Goal: Task Accomplishment & Management: Manage account settings

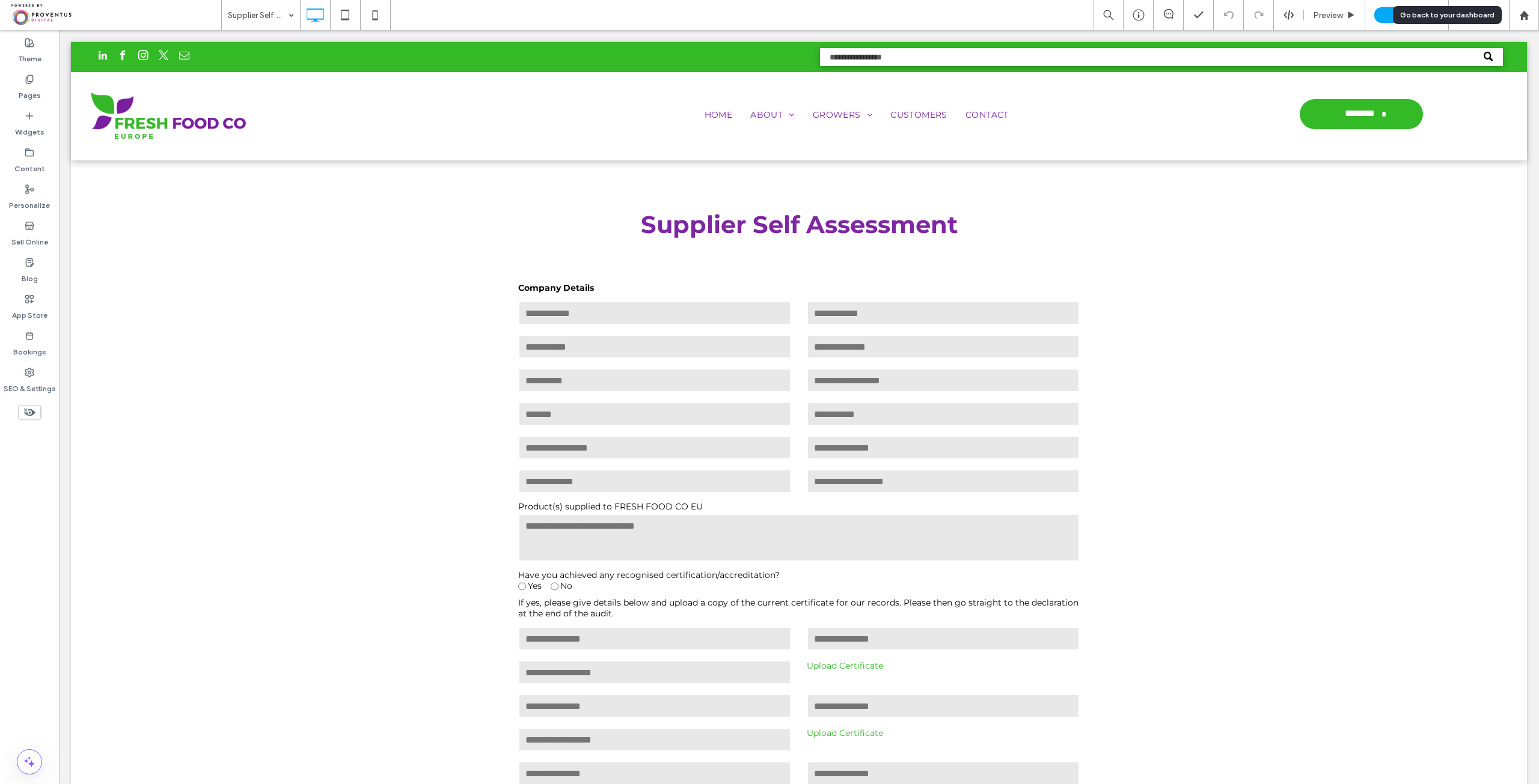
drag, startPoint x: 1523, startPoint y: 14, endPoint x: 1497, endPoint y: 18, distance: 26.3
click at [1523, 15] on use at bounding box center [1524, 15] width 9 height 9
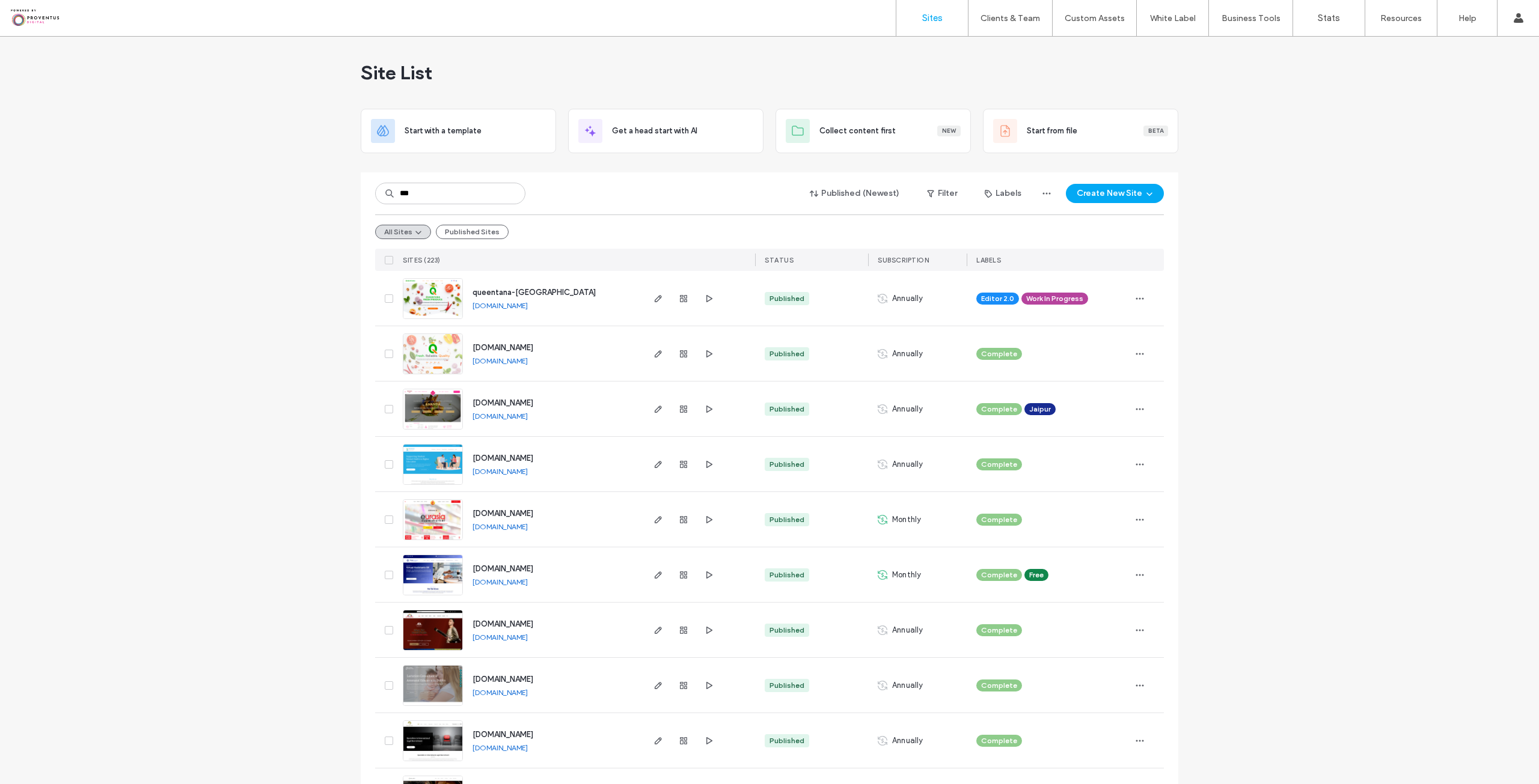
type input "***"
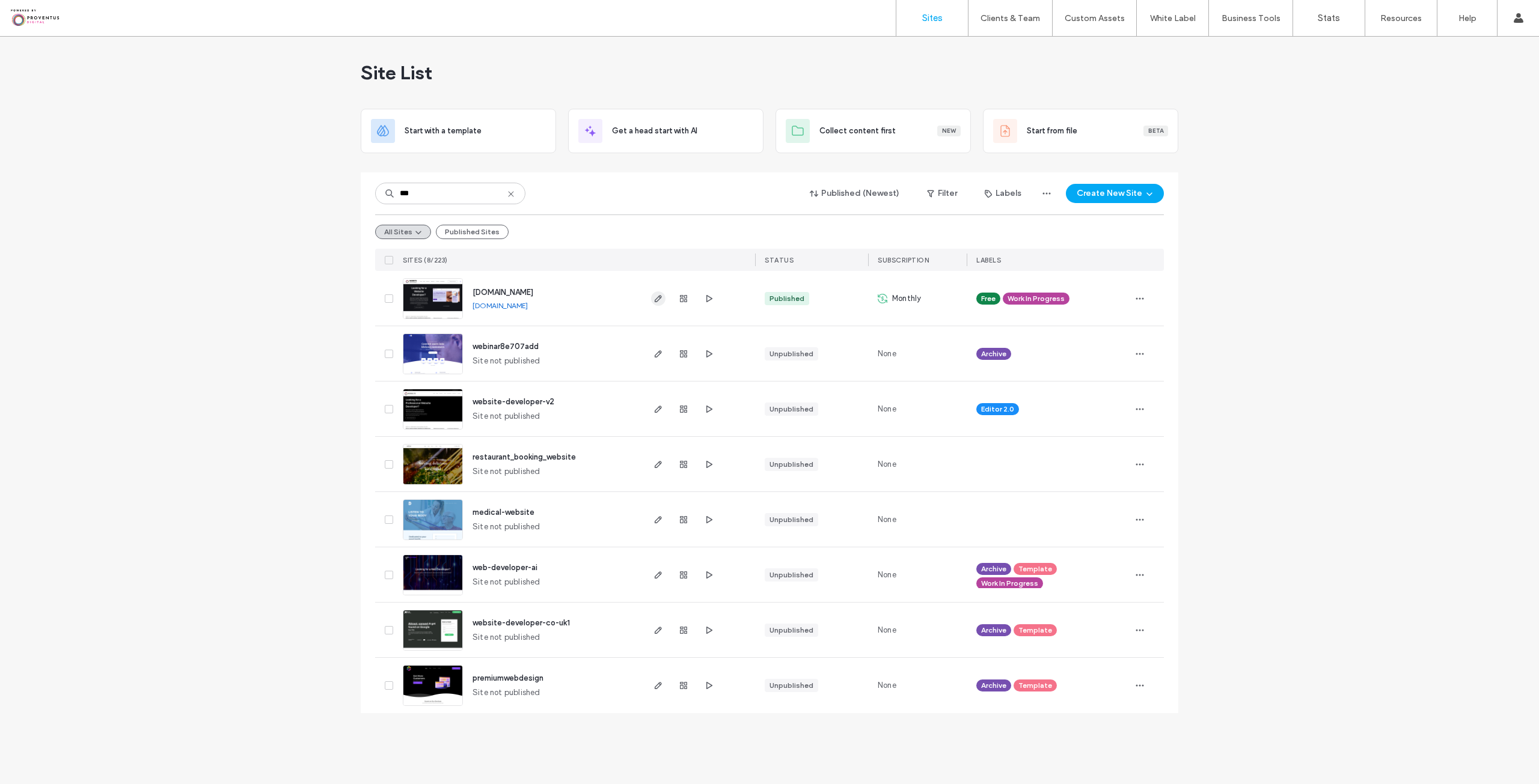
click at [655, 300] on use "button" at bounding box center [658, 298] width 7 height 7
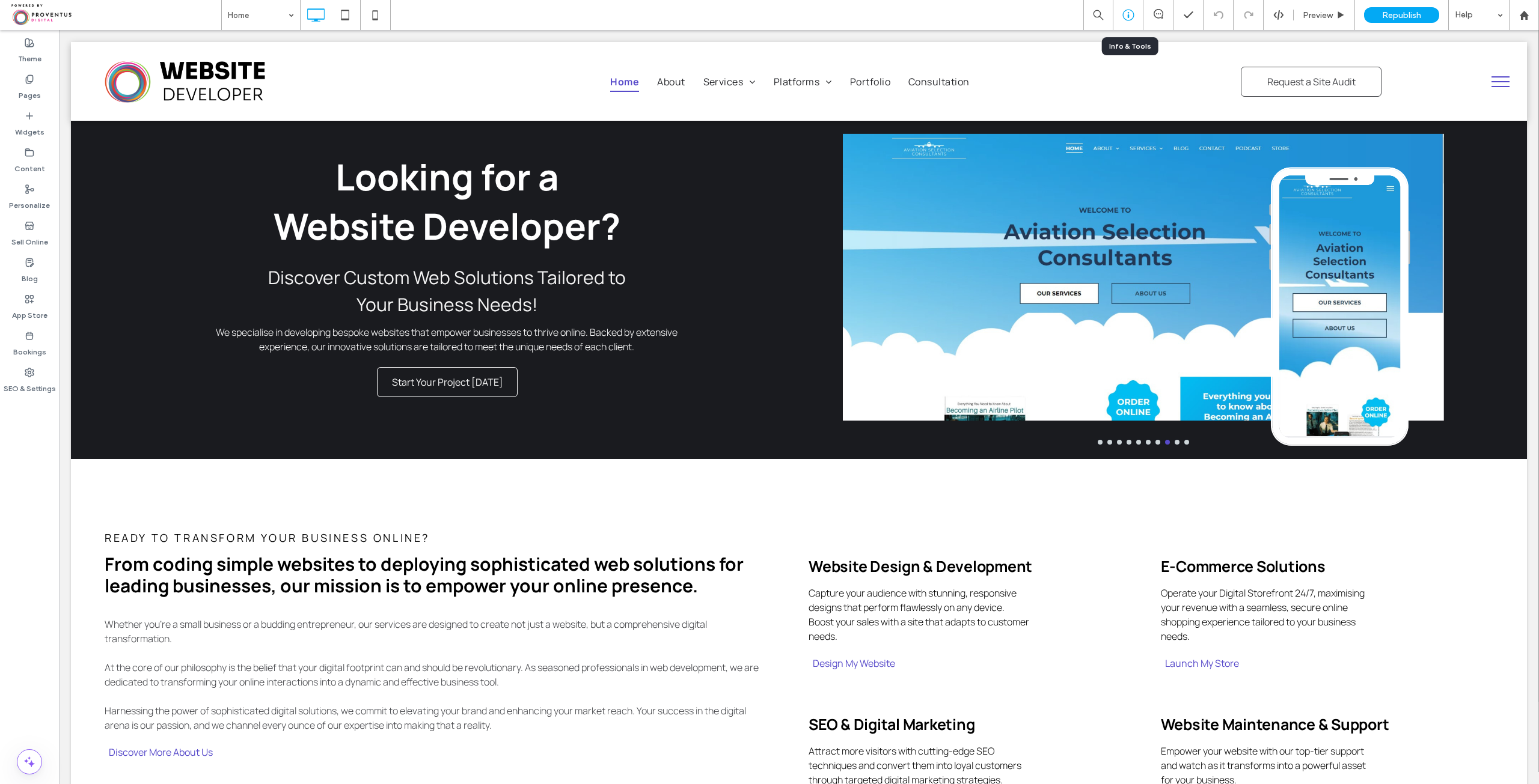
click at [1126, 9] on icon at bounding box center [1128, 15] width 12 height 12
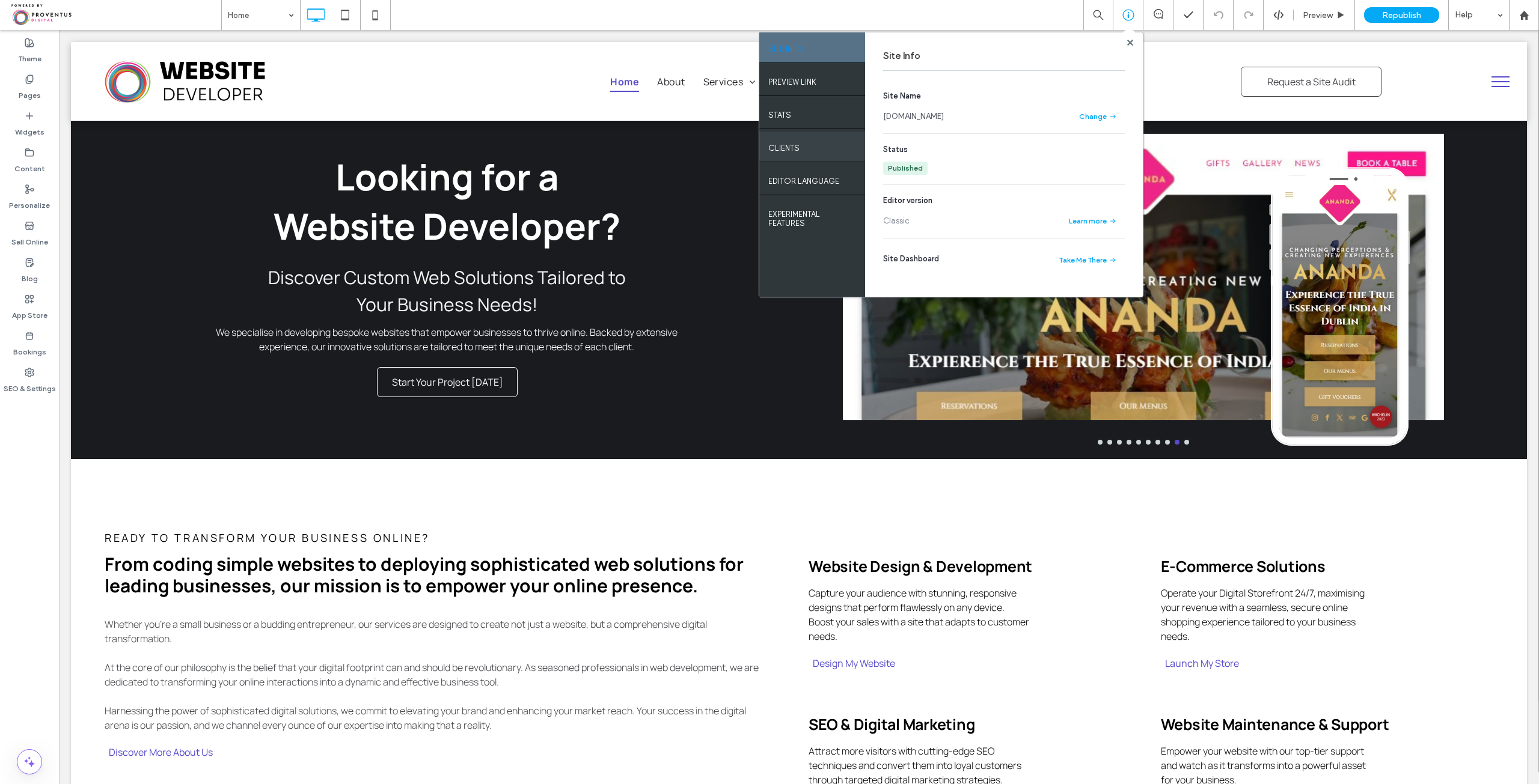
click at [798, 138] on label "Clients" at bounding box center [784, 145] width 31 height 15
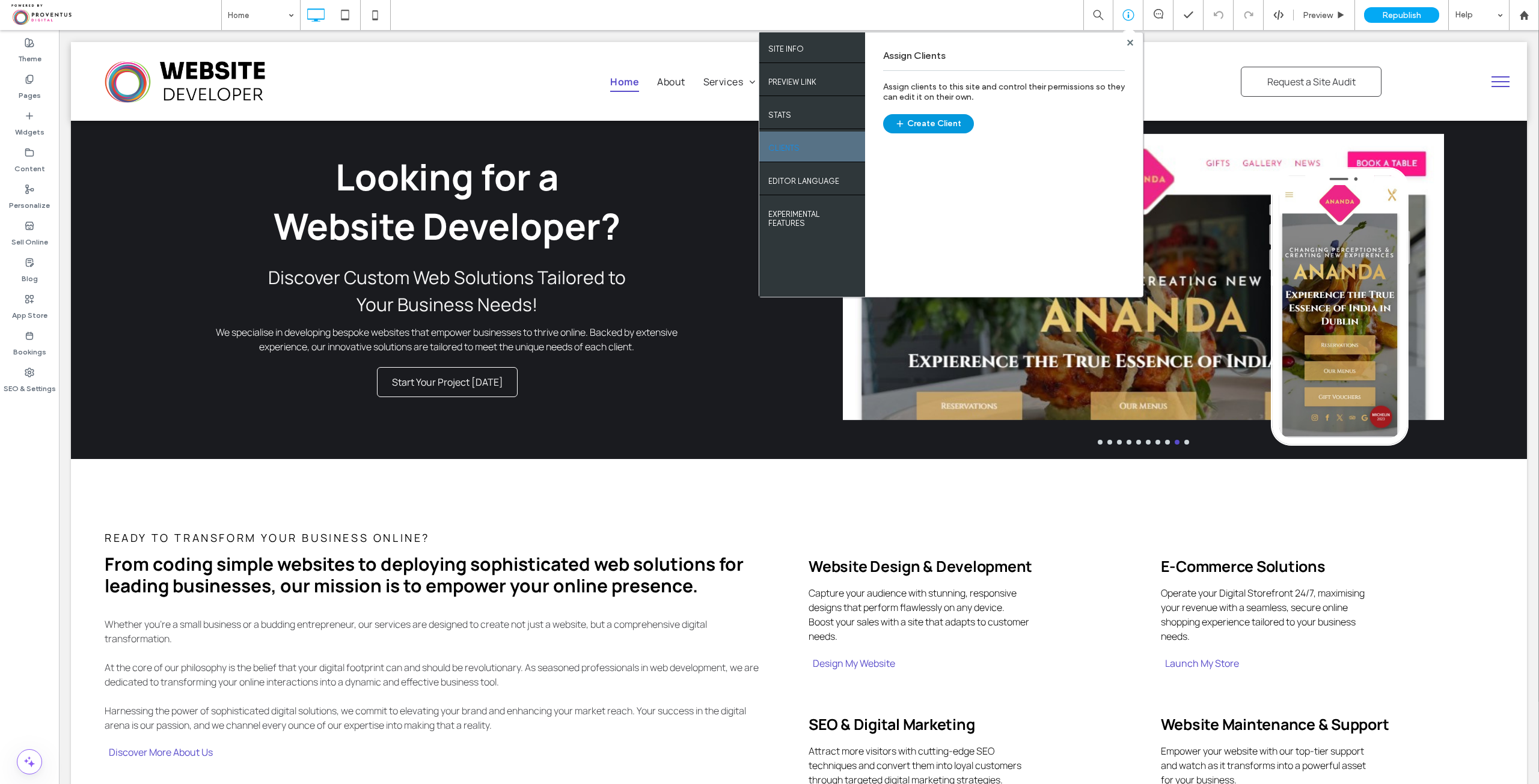
click at [927, 125] on button "Create Client" at bounding box center [929, 123] width 91 height 19
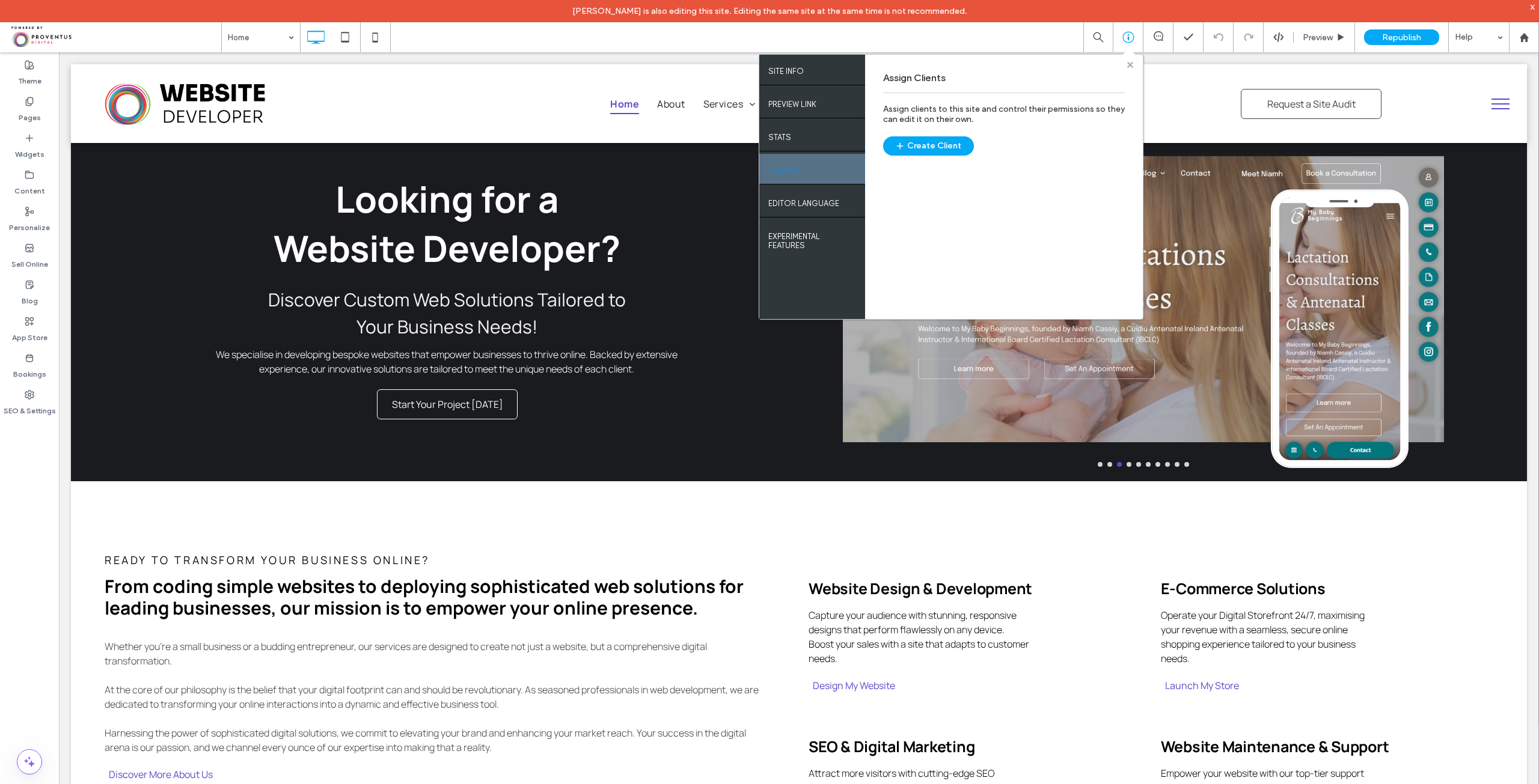
click at [1131, 65] on use at bounding box center [1130, 64] width 6 height 6
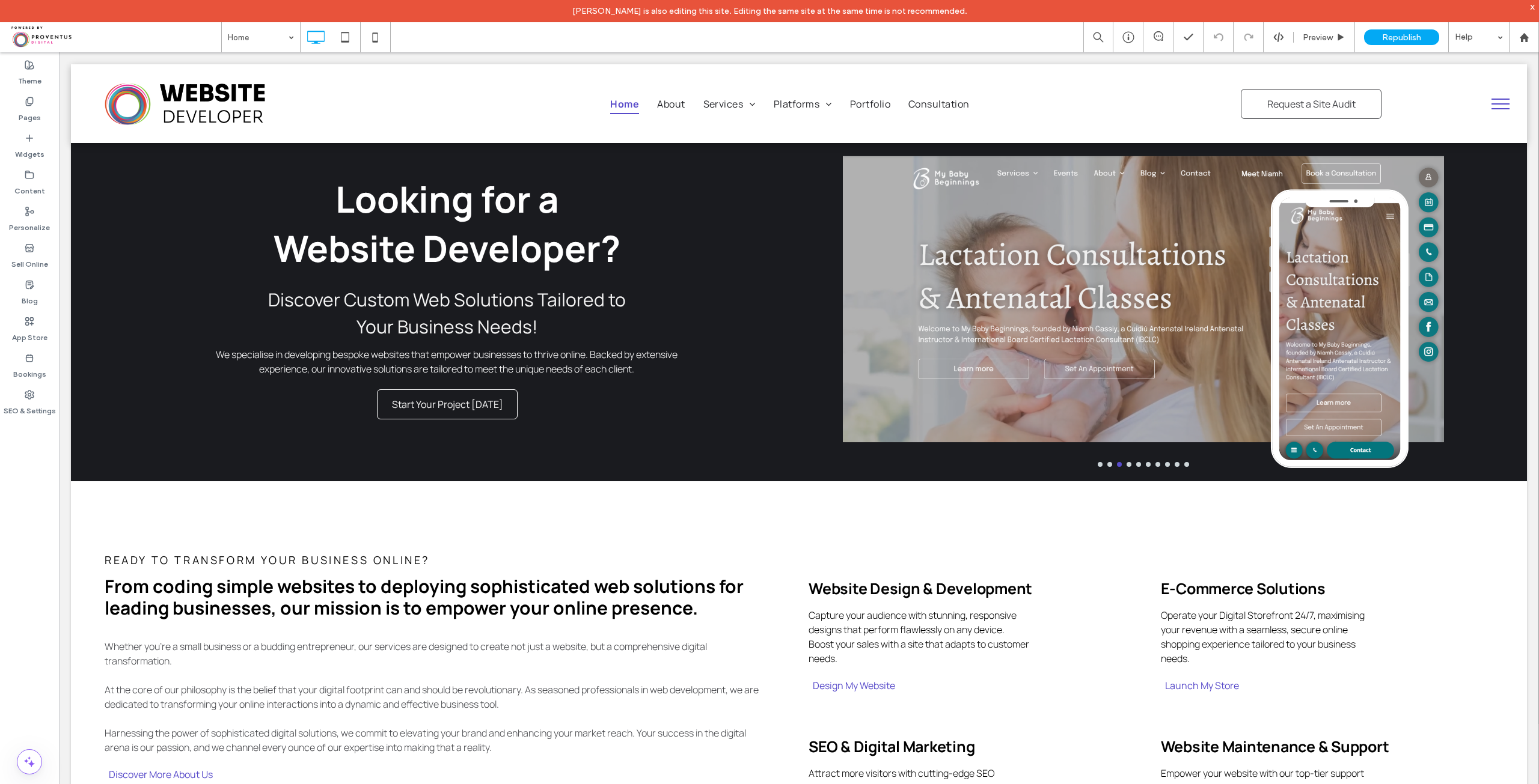
click at [1533, 7] on div "x" at bounding box center [1533, 7] width 5 height 11
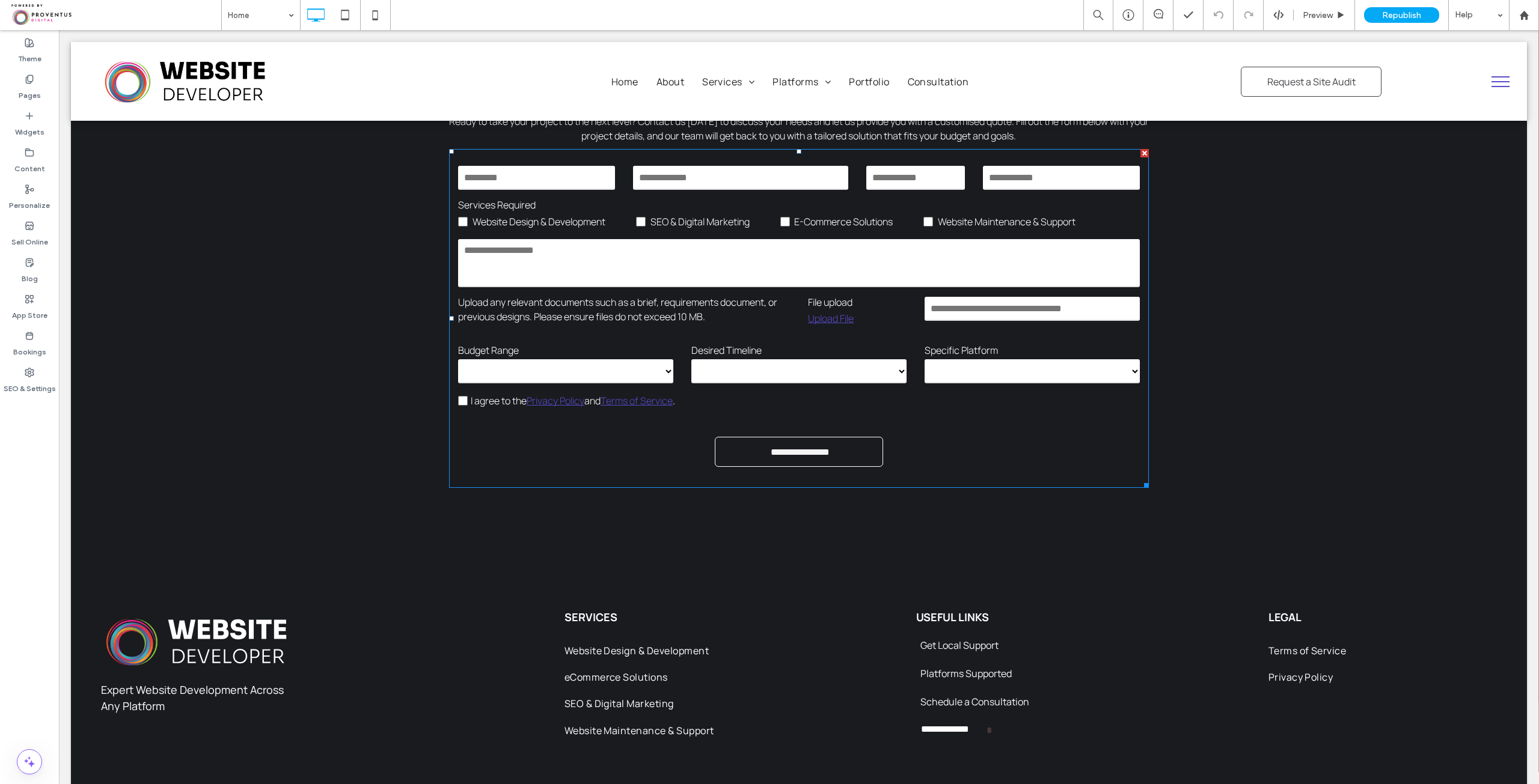
scroll to position [3112, 0]
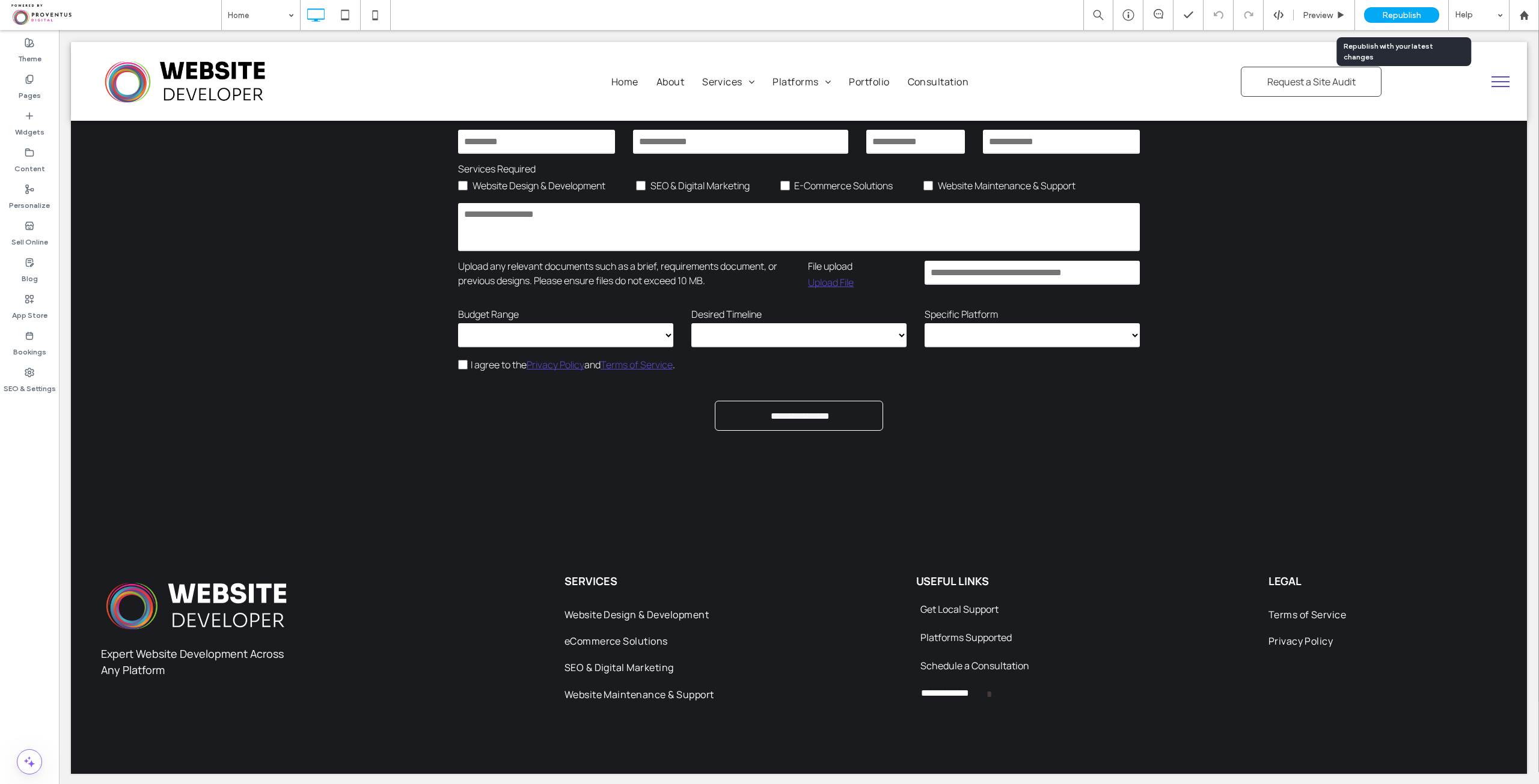
click at [1400, 14] on span "Republish" at bounding box center [1401, 16] width 39 height 11
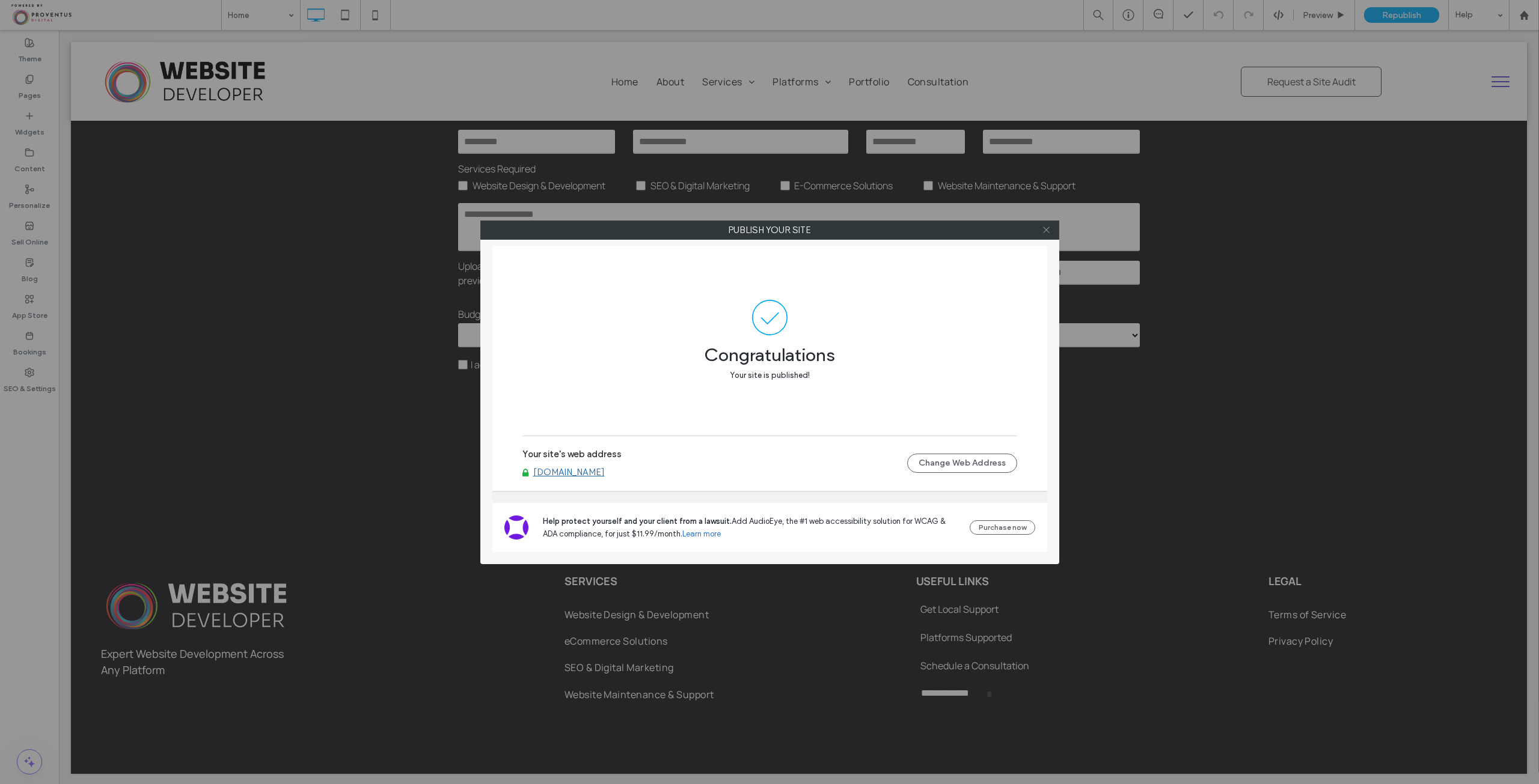
click at [1049, 229] on icon at bounding box center [1047, 230] width 9 height 9
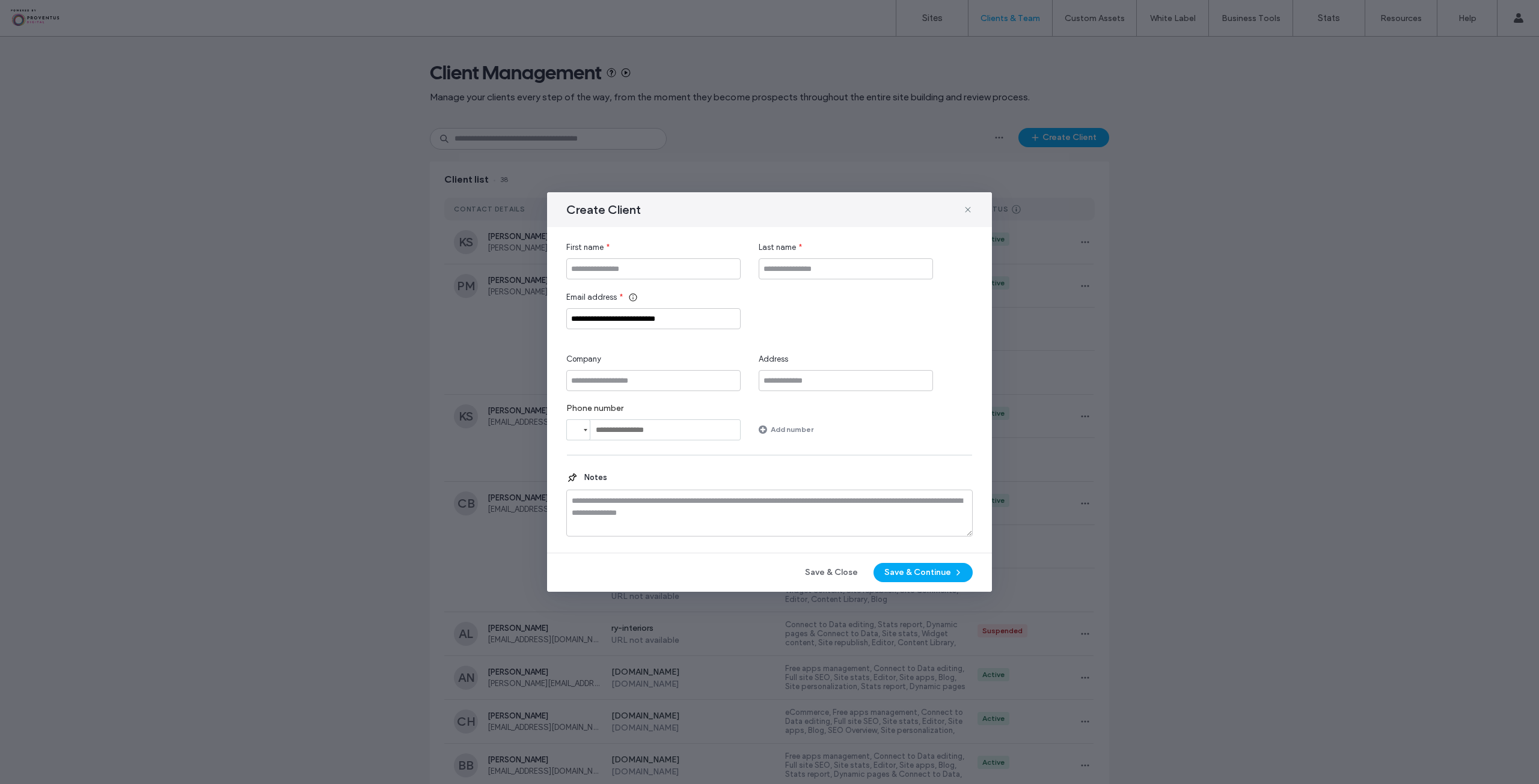
type input "**********"
click at [631, 273] on input "First name" at bounding box center [653, 269] width 175 height 21
type input "****"
type input "*******"
click at [912, 574] on button "Save & Continue" at bounding box center [923, 573] width 100 height 19
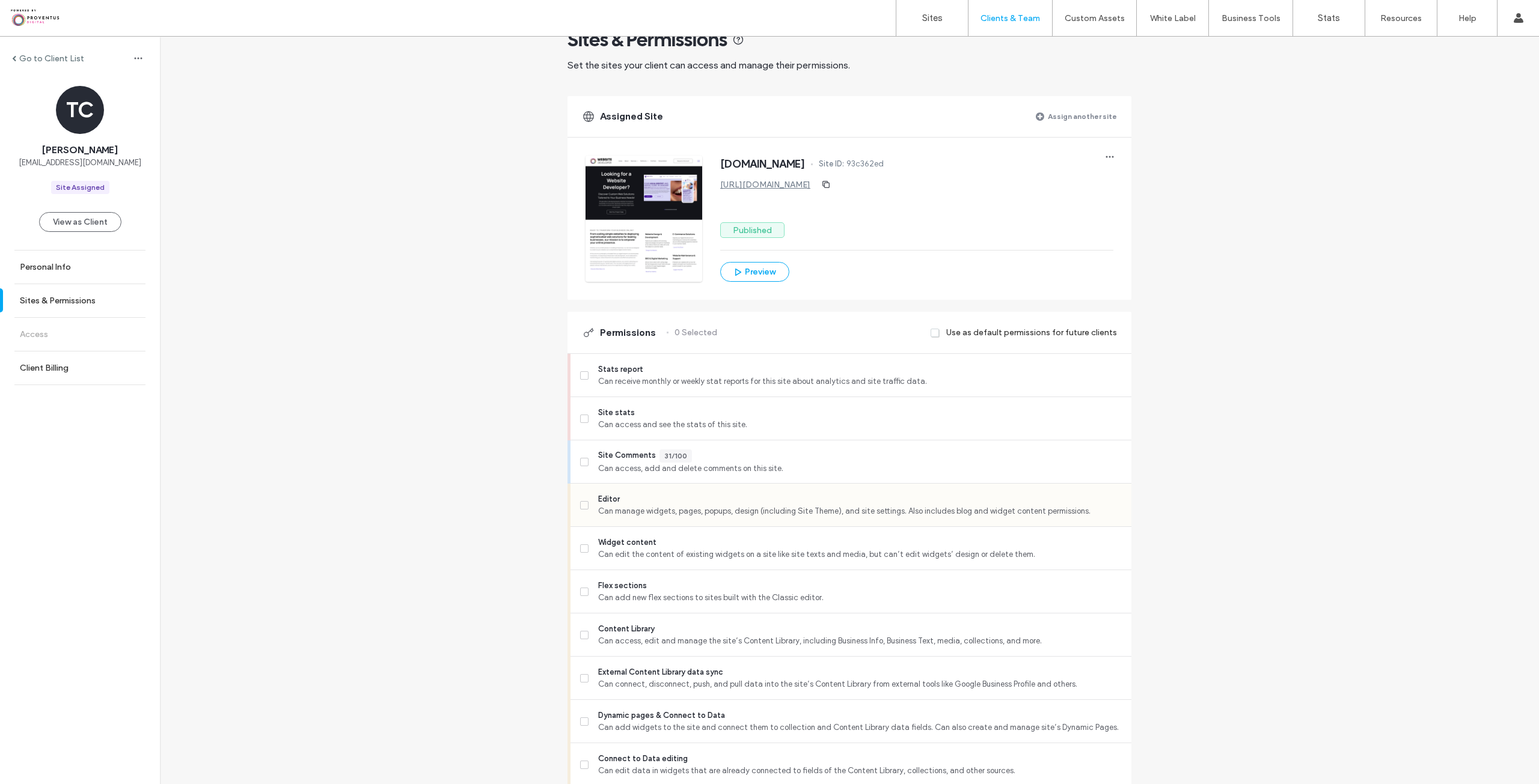
scroll to position [60, 0]
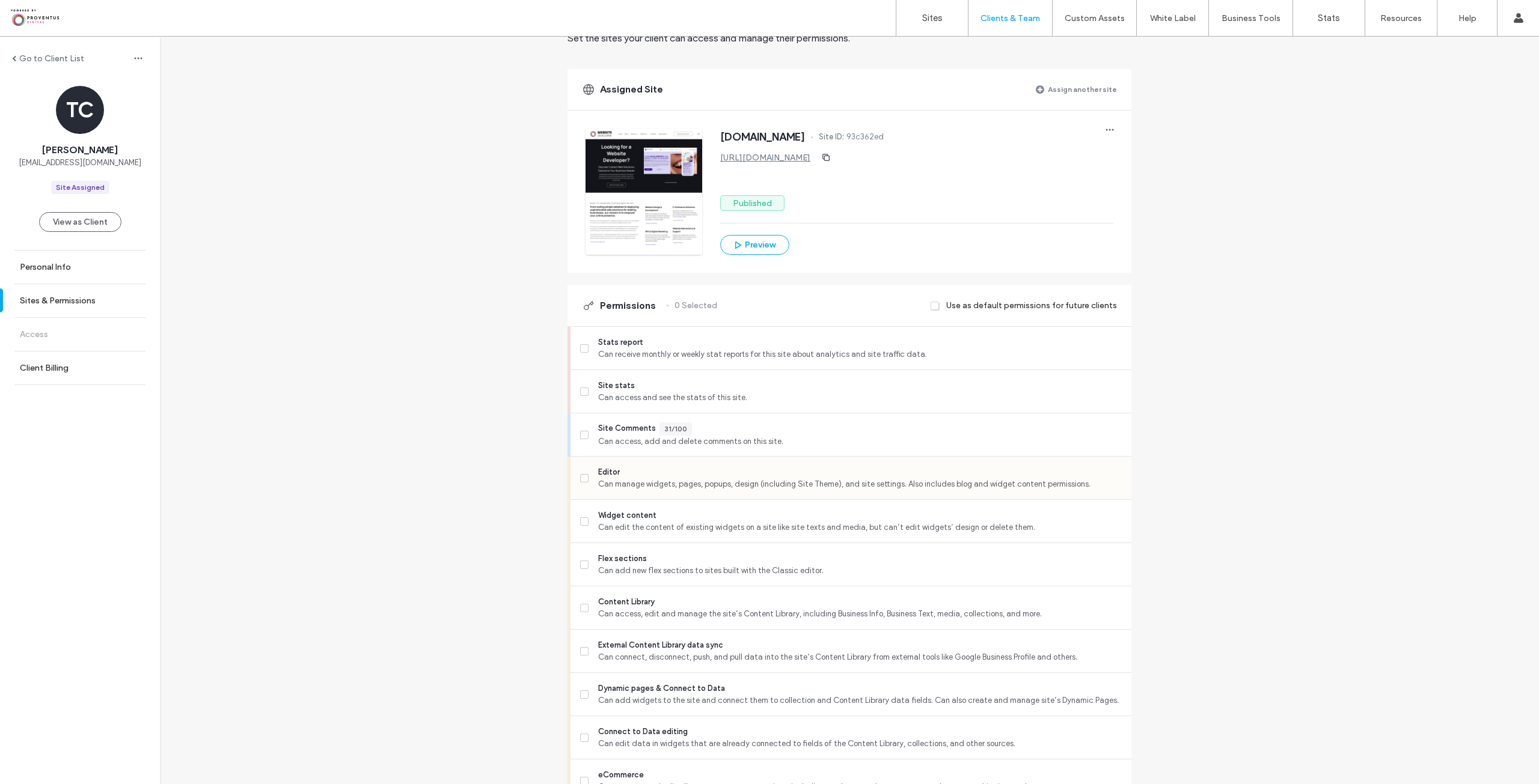
click at [581, 474] on span at bounding box center [584, 478] width 9 height 9
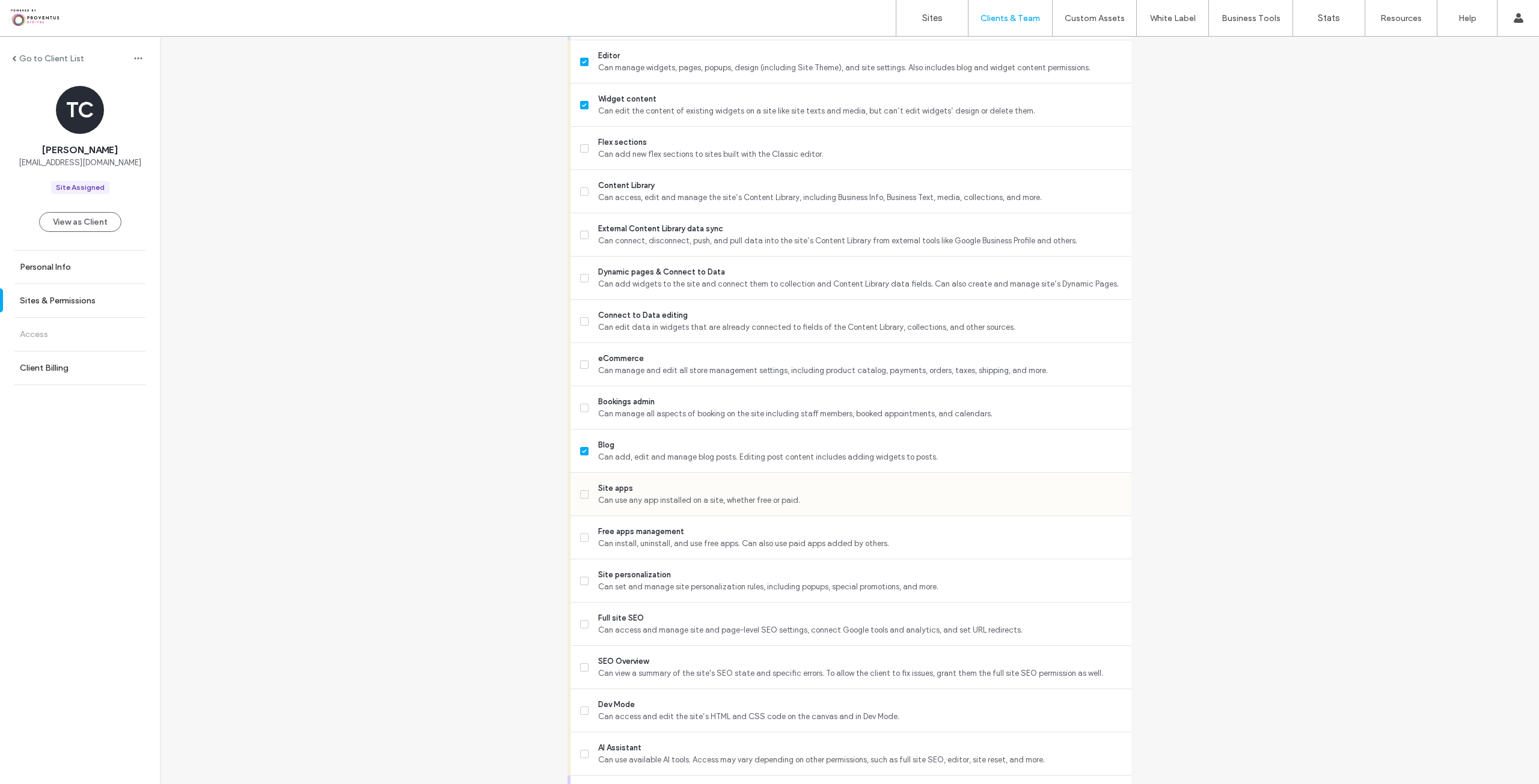
scroll to position [727, 0]
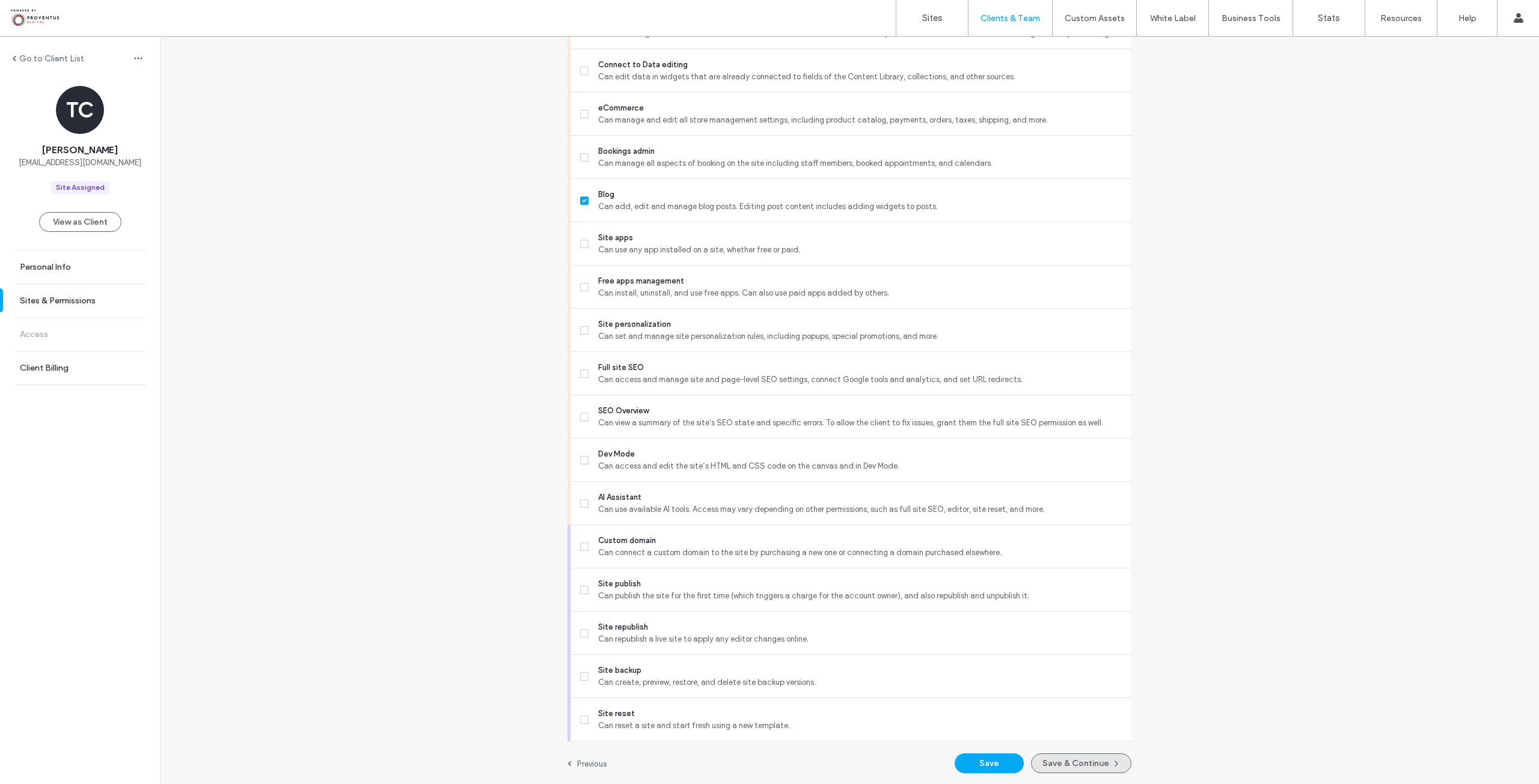
click at [1072, 762] on button "Save & Continue" at bounding box center [1082, 764] width 100 height 20
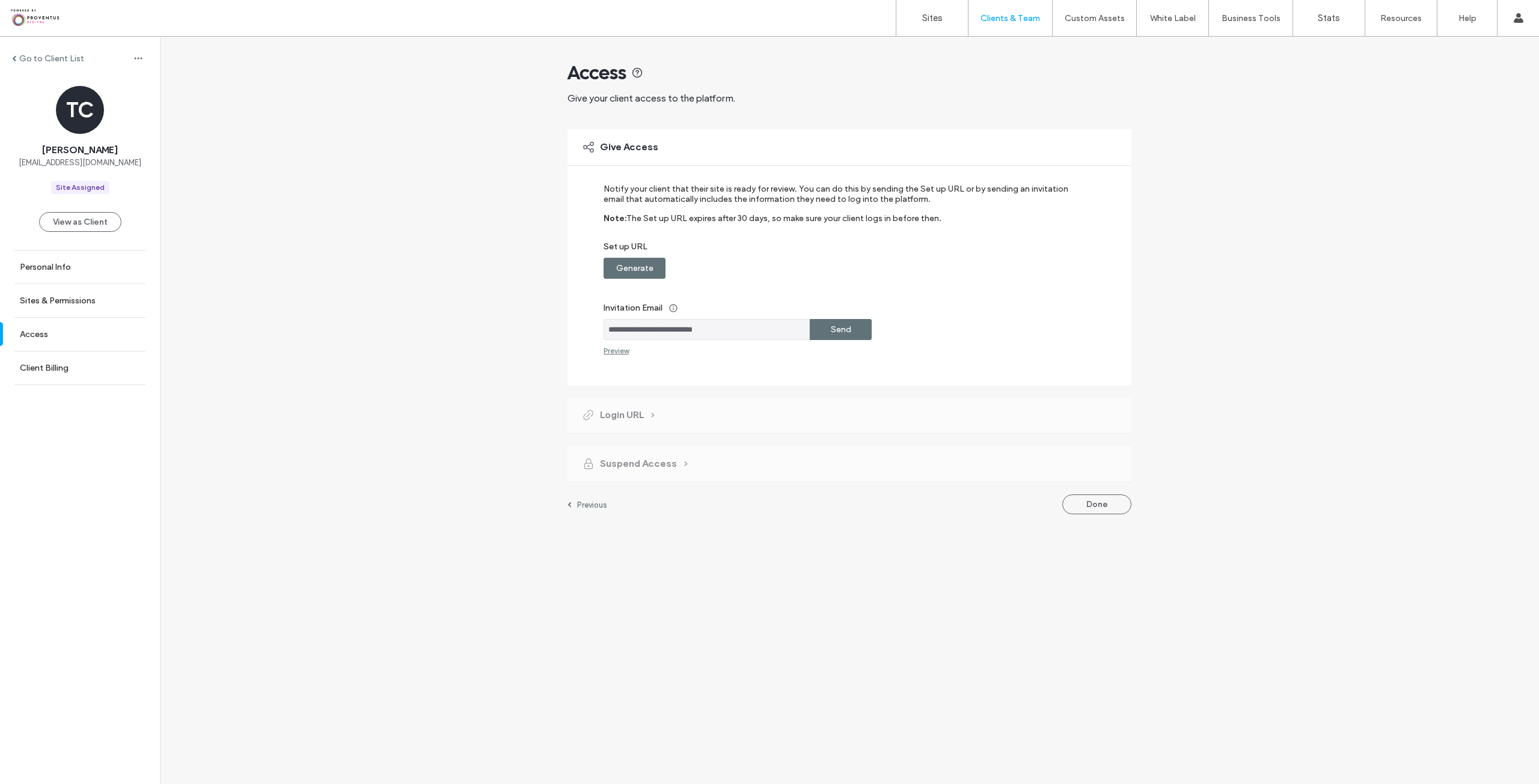
click at [852, 333] on div "Send" at bounding box center [841, 329] width 62 height 21
click at [49, 59] on label "Go to Client List" at bounding box center [51, 59] width 65 height 11
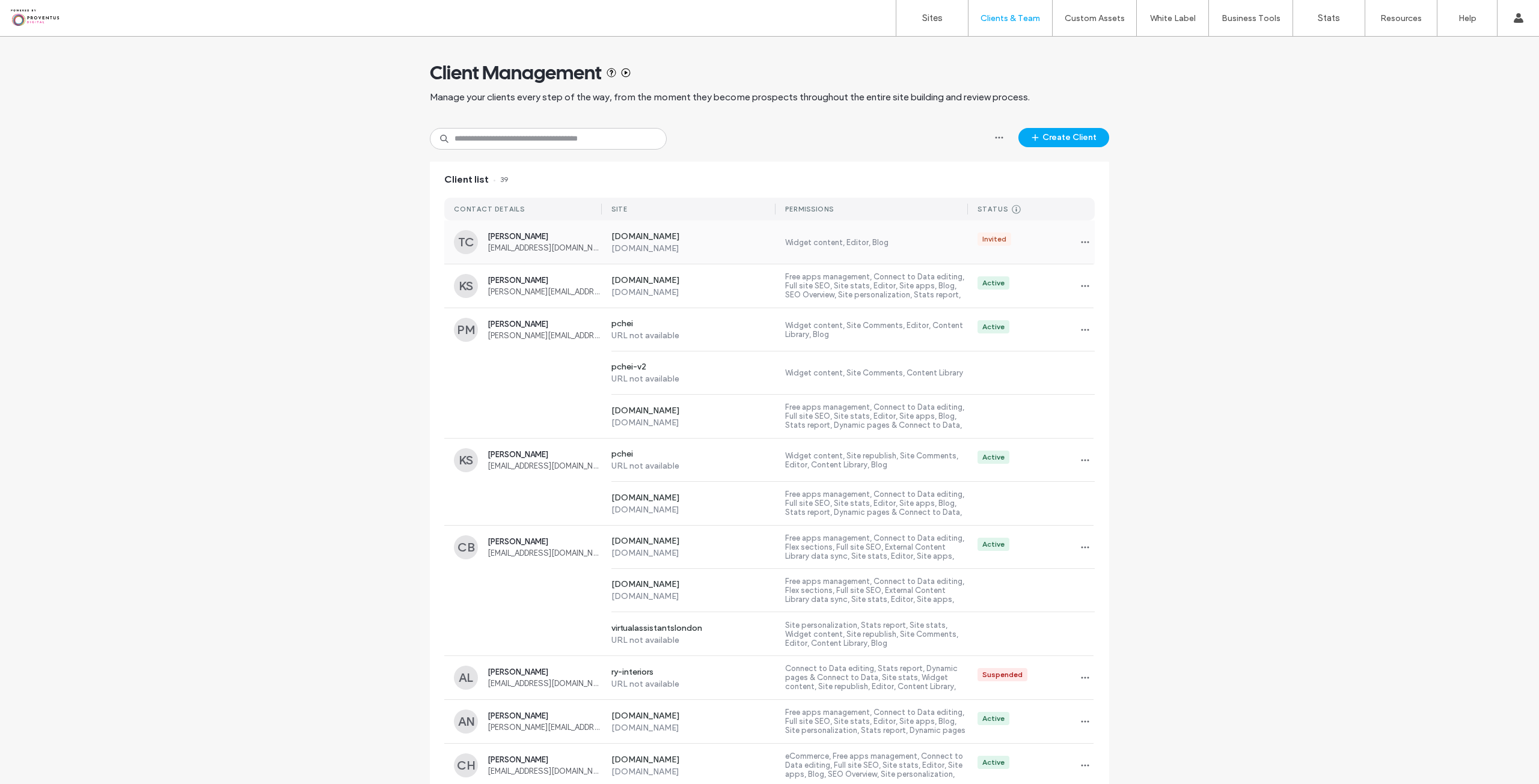
click at [671, 240] on label "www.website-developer.co.uk" at bounding box center [694, 237] width 165 height 12
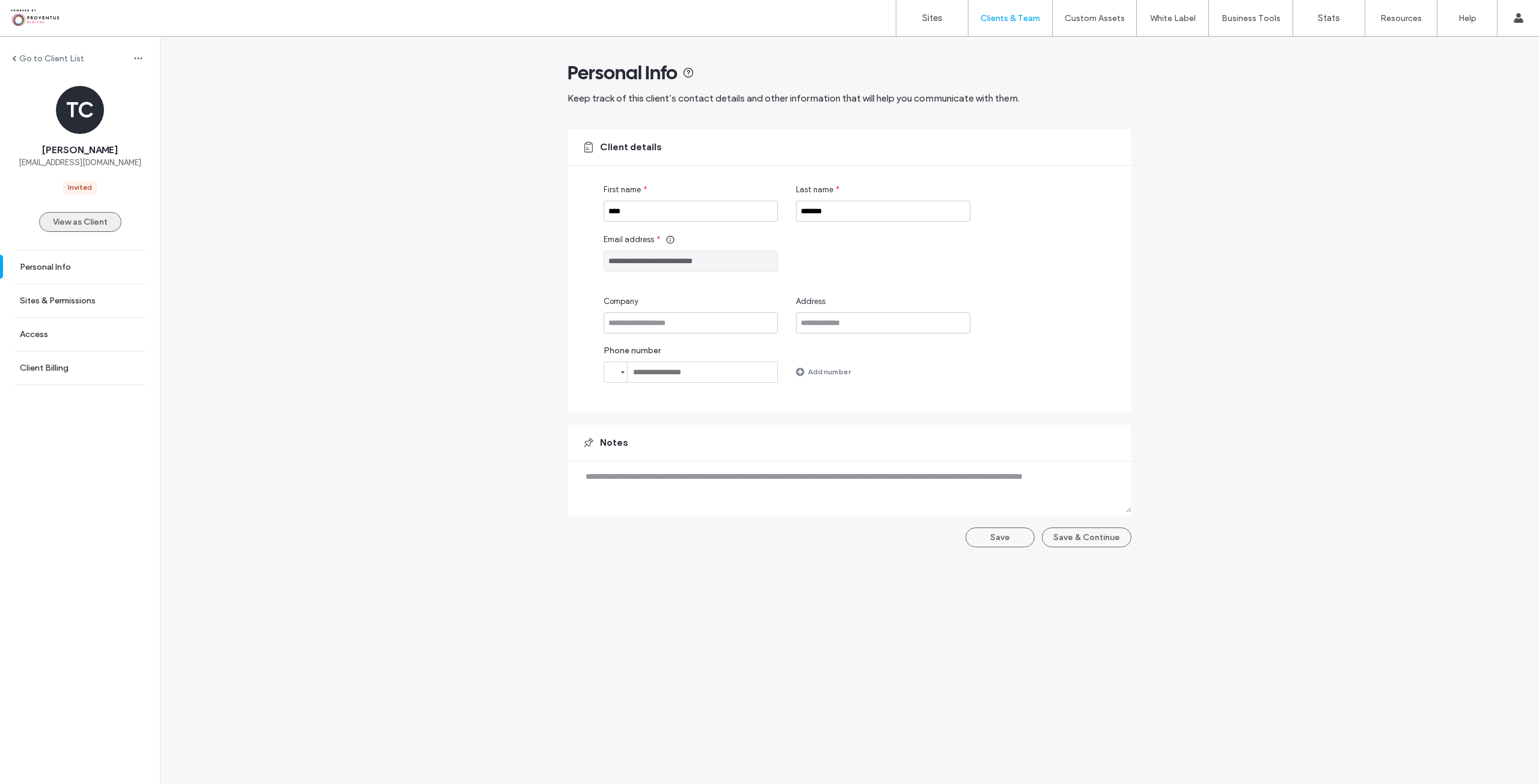
click at [74, 227] on button "View as Client" at bounding box center [80, 222] width 82 height 20
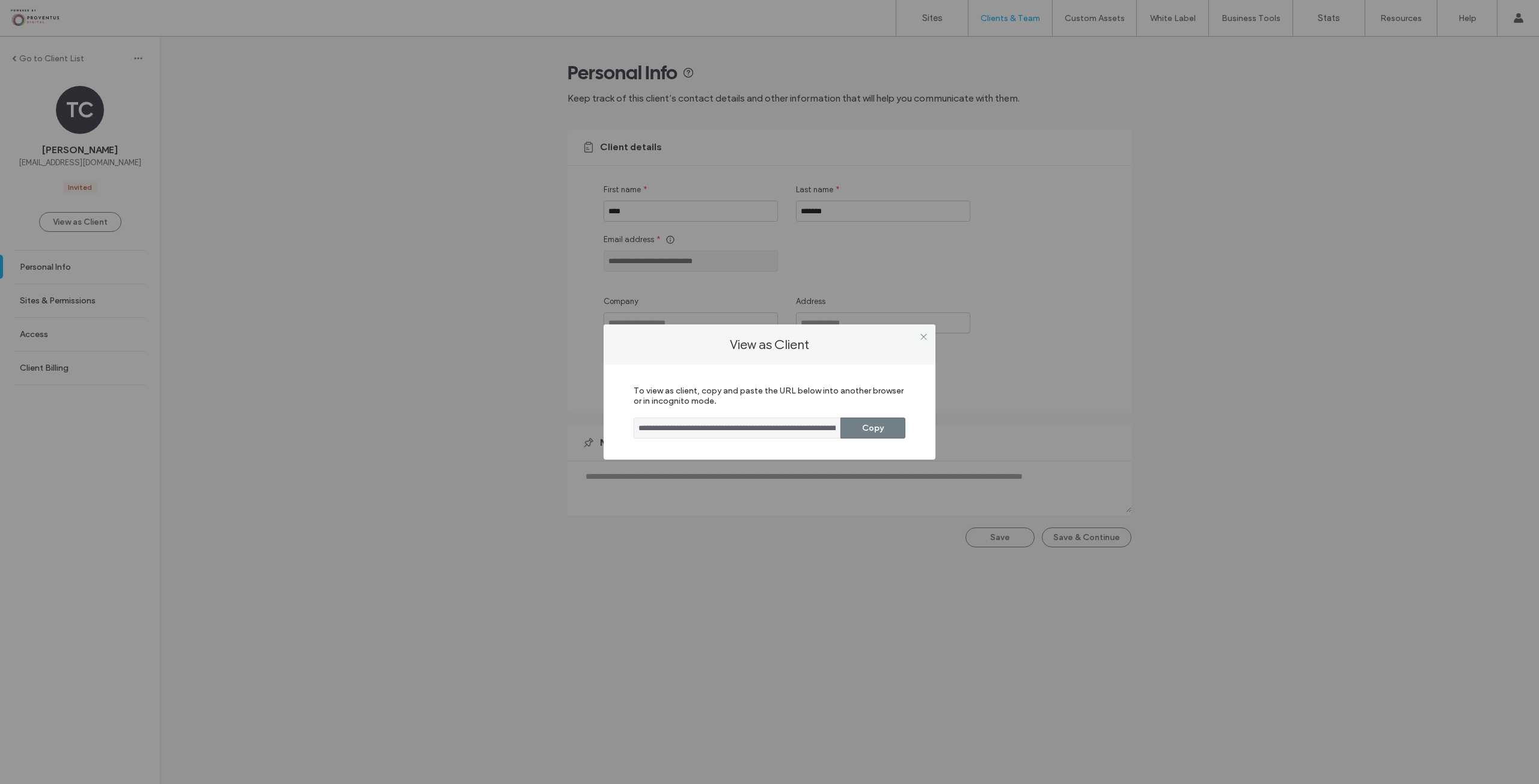
click at [853, 430] on button "Copy" at bounding box center [873, 428] width 65 height 21
click at [926, 339] on icon at bounding box center [924, 337] width 9 height 9
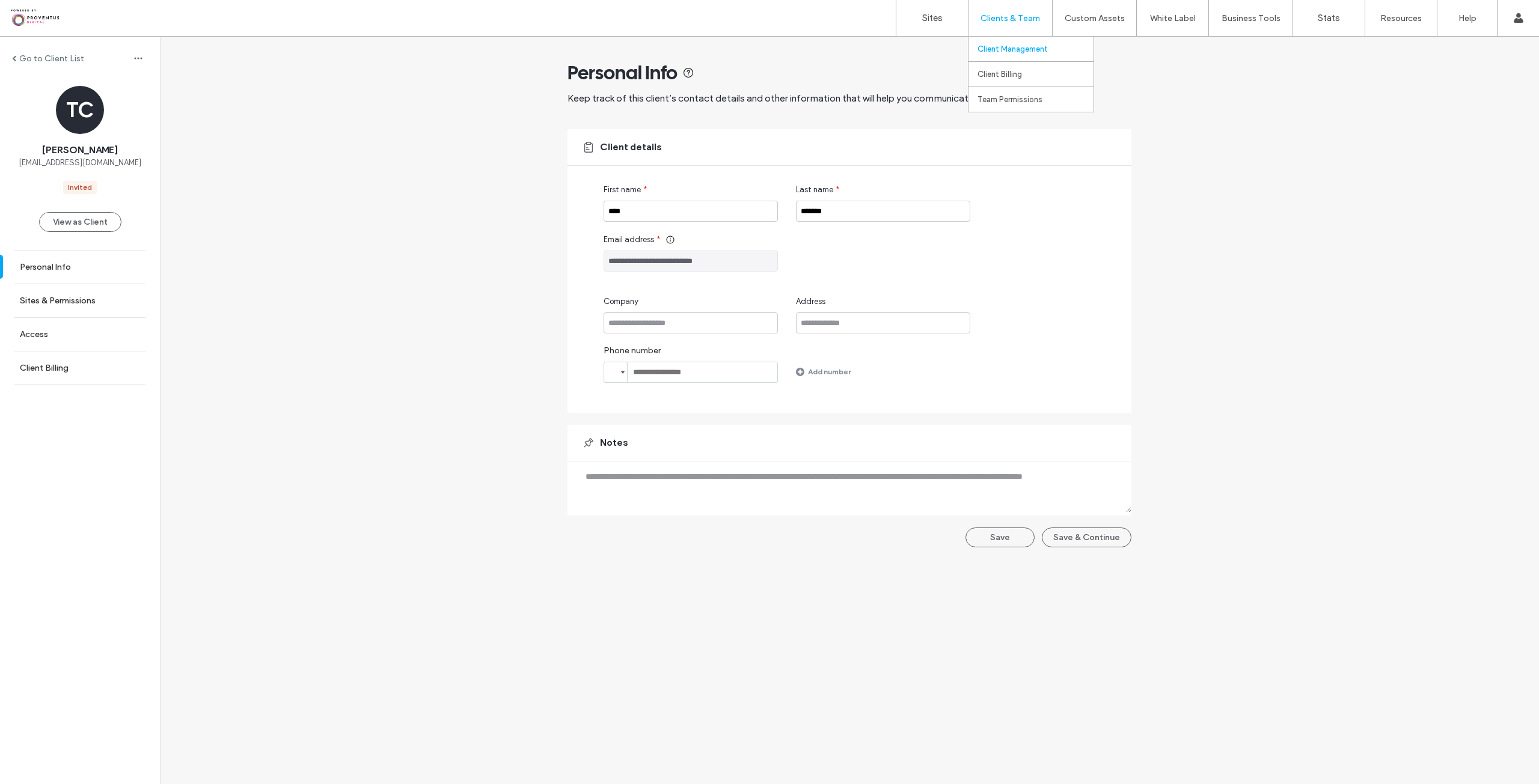
click at [999, 19] on label "Clients & Team" at bounding box center [1010, 18] width 59 height 11
click at [919, 22] on link "Sites" at bounding box center [932, 18] width 72 height 36
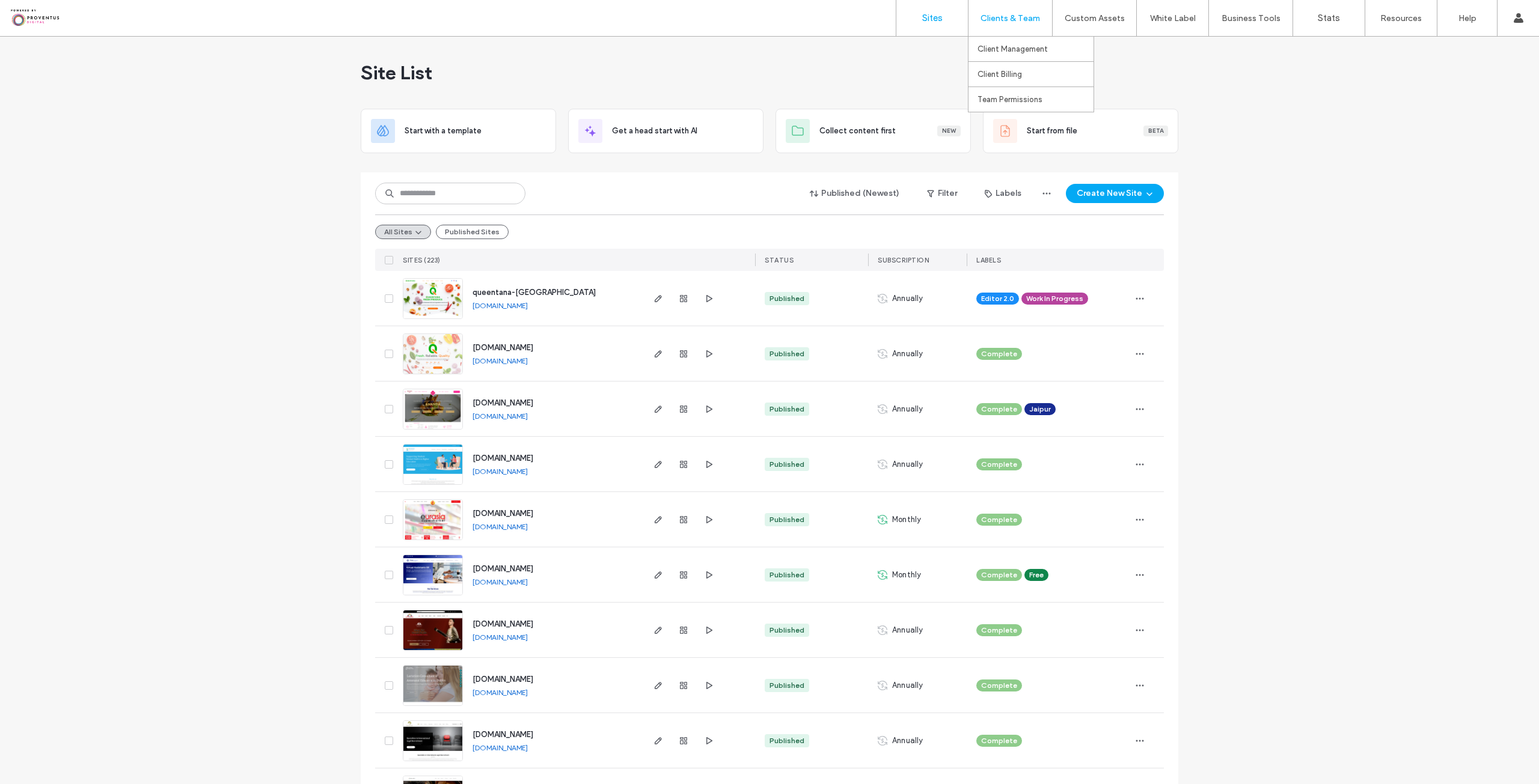
click at [1011, 18] on label "Clients & Team" at bounding box center [1010, 18] width 59 height 11
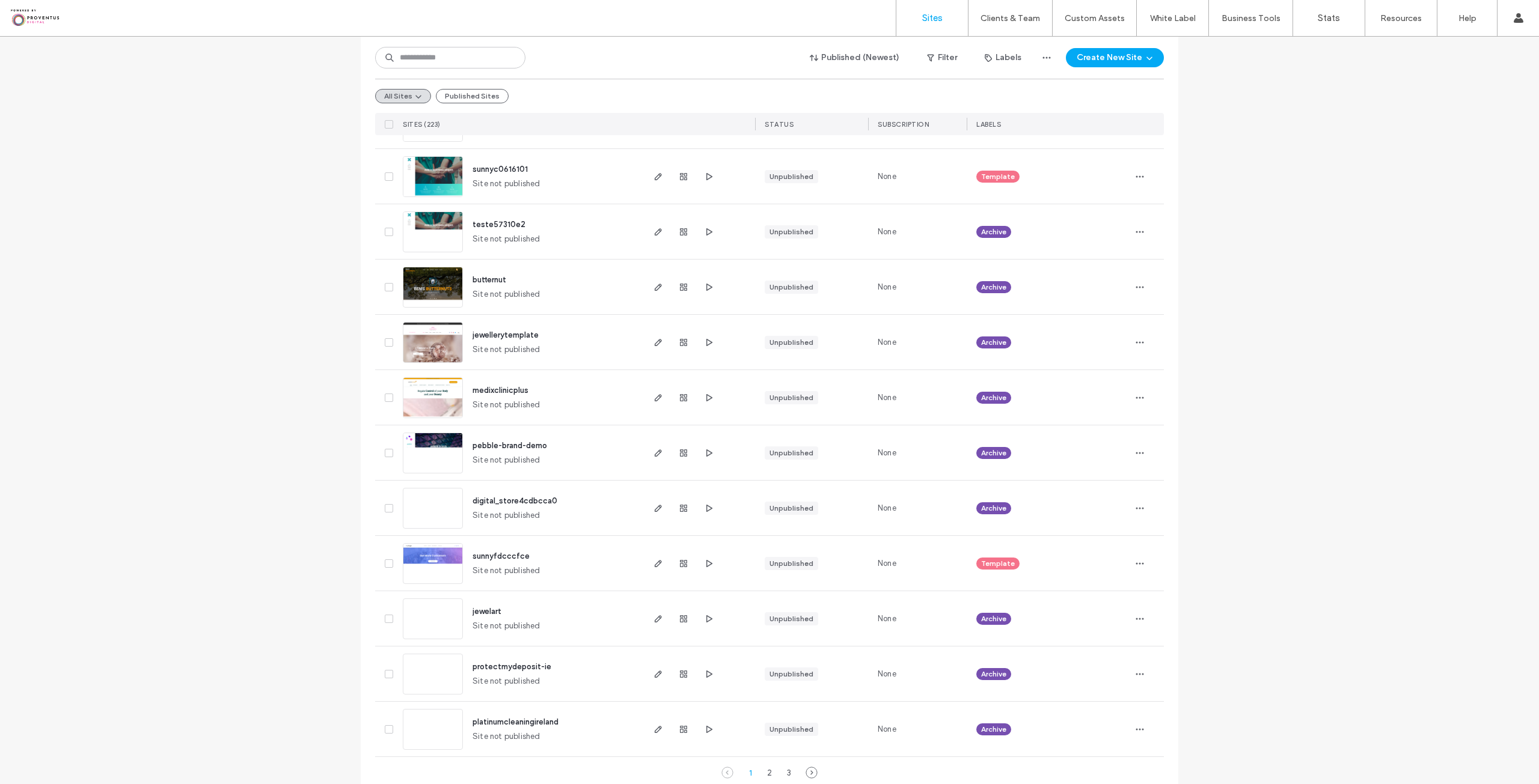
scroll to position [3676, 0]
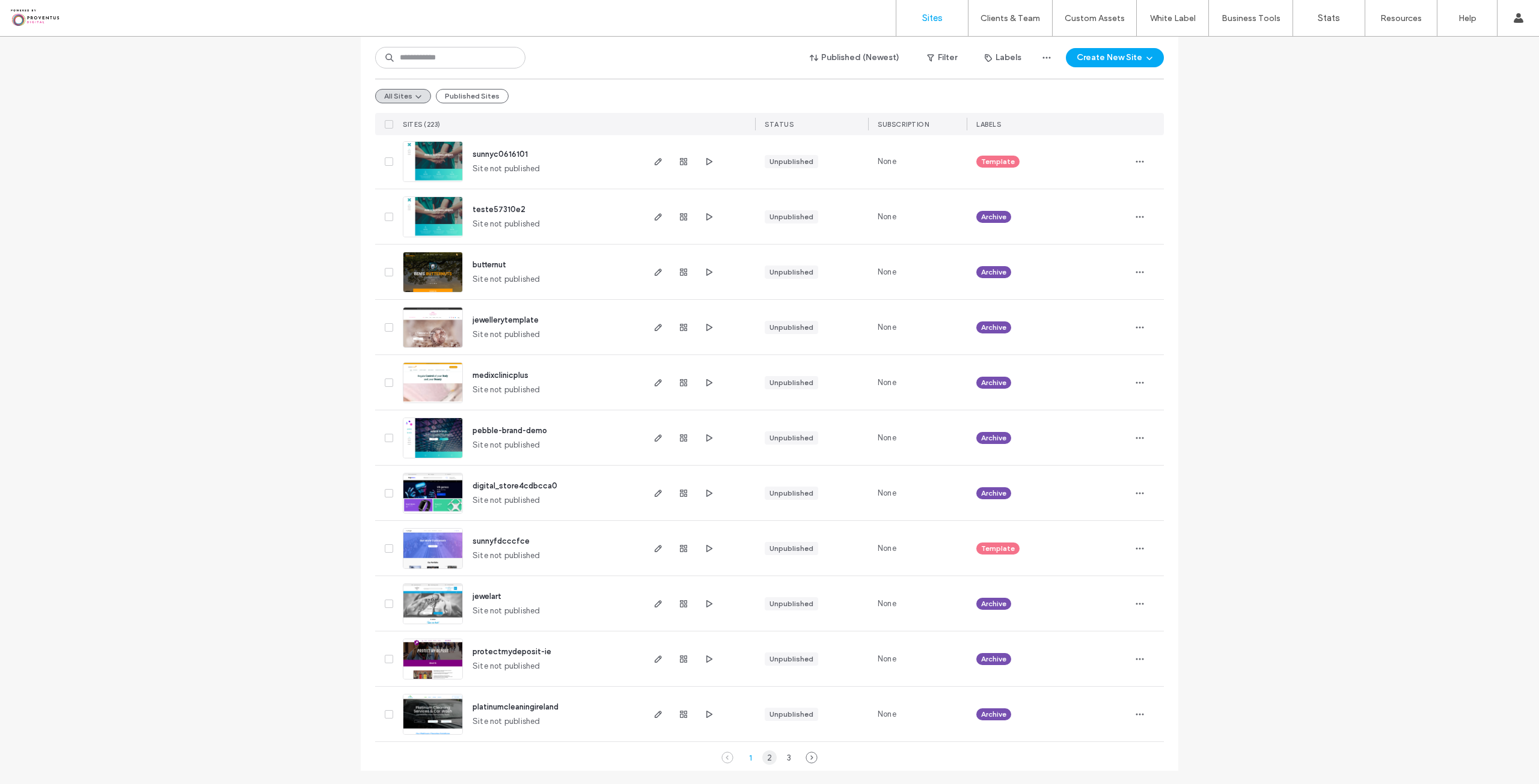
click at [769, 760] on div "2" at bounding box center [770, 758] width 15 height 14
click at [788, 760] on div "3" at bounding box center [789, 758] width 15 height 14
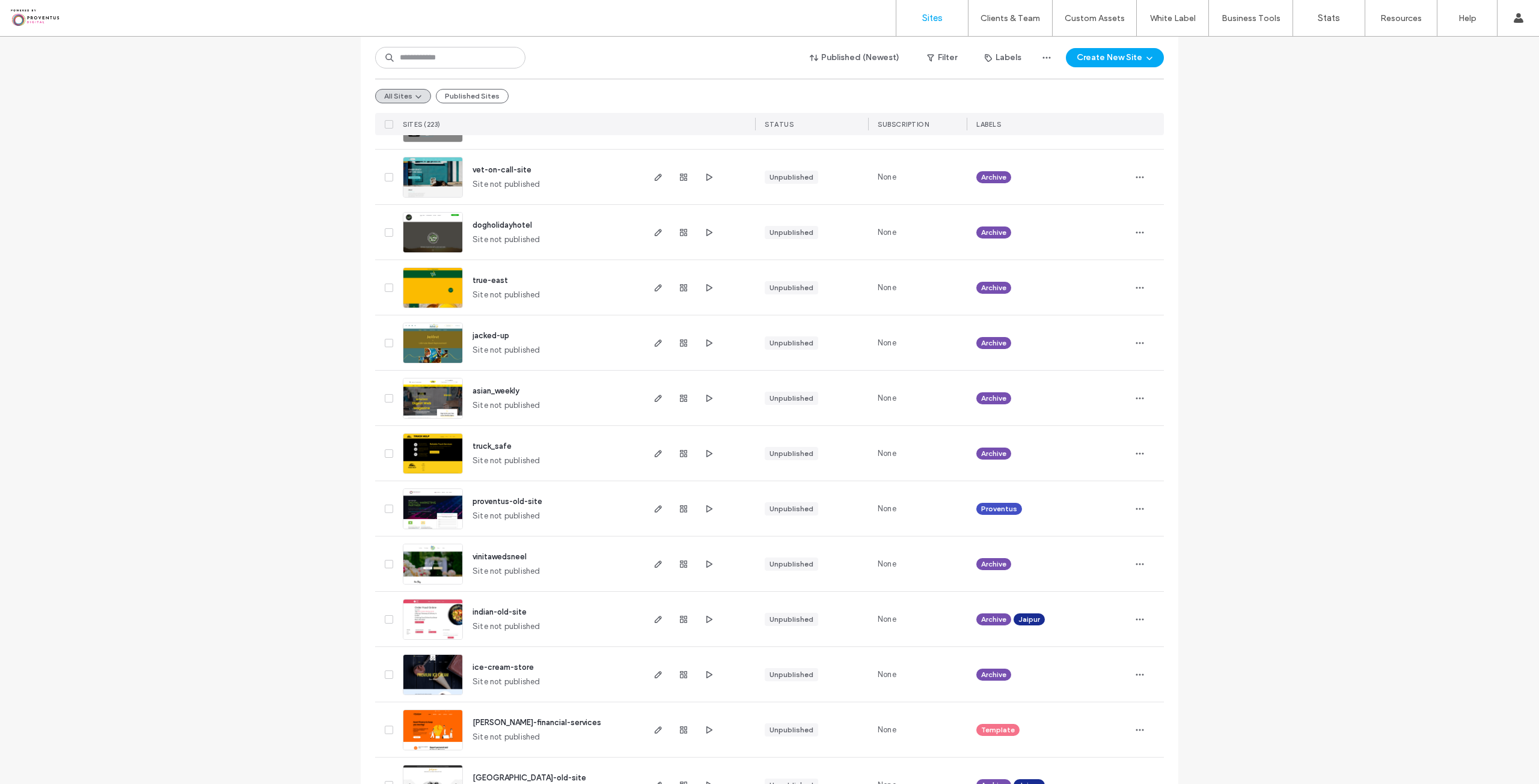
scroll to position [3566, 0]
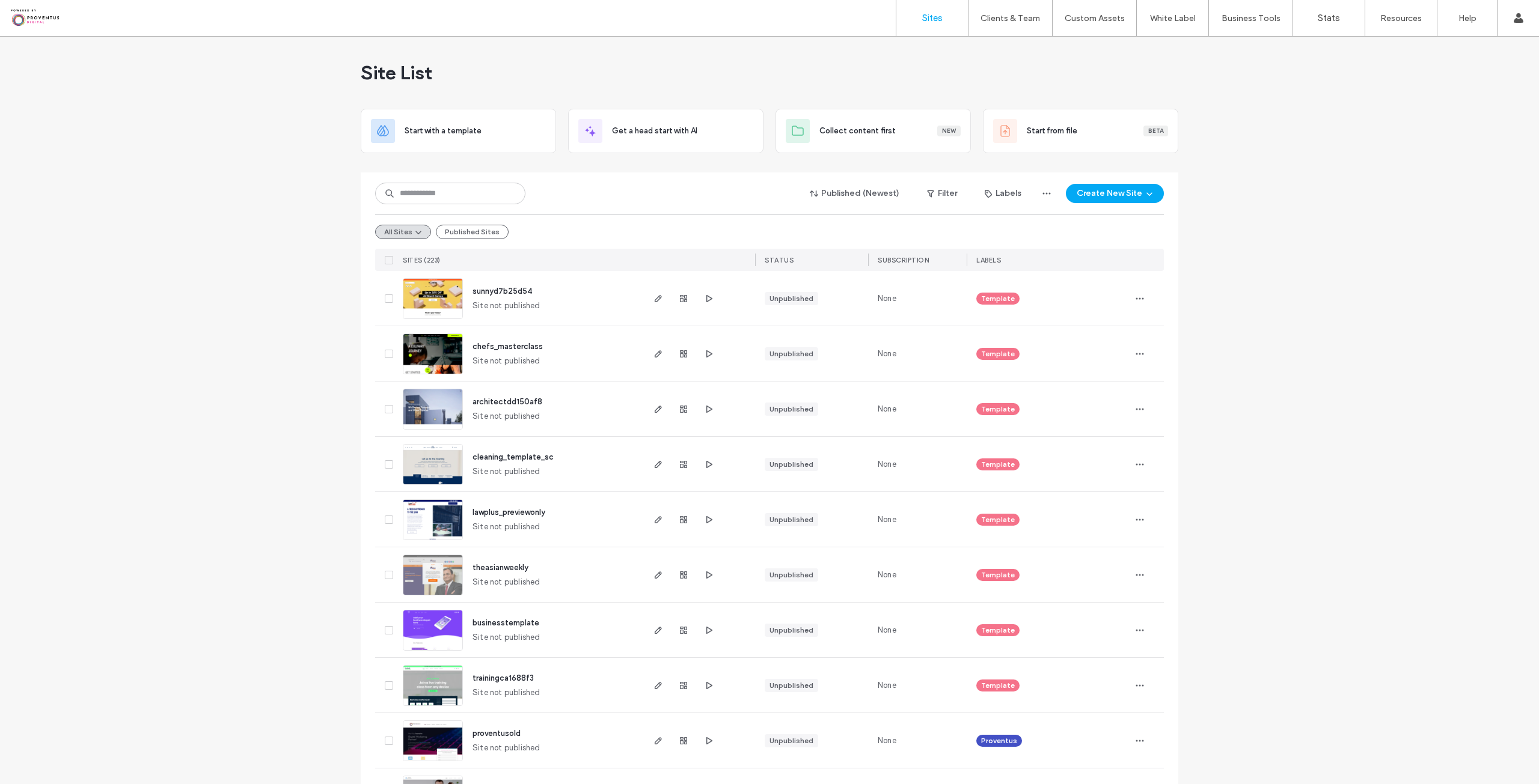
scroll to position [3566, 0]
